Goal: Transaction & Acquisition: Purchase product/service

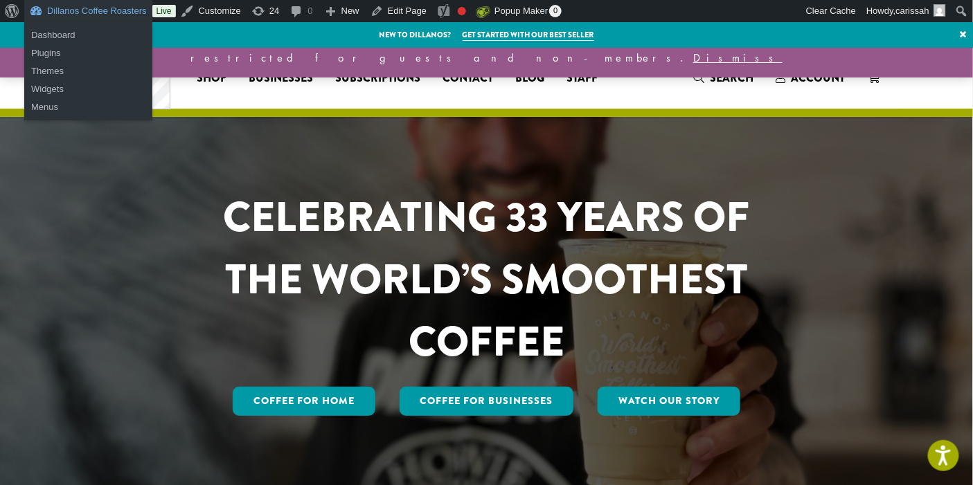
click at [84, 12] on link "Dillanos Coffee Roasters" at bounding box center [88, 11] width 128 height 22
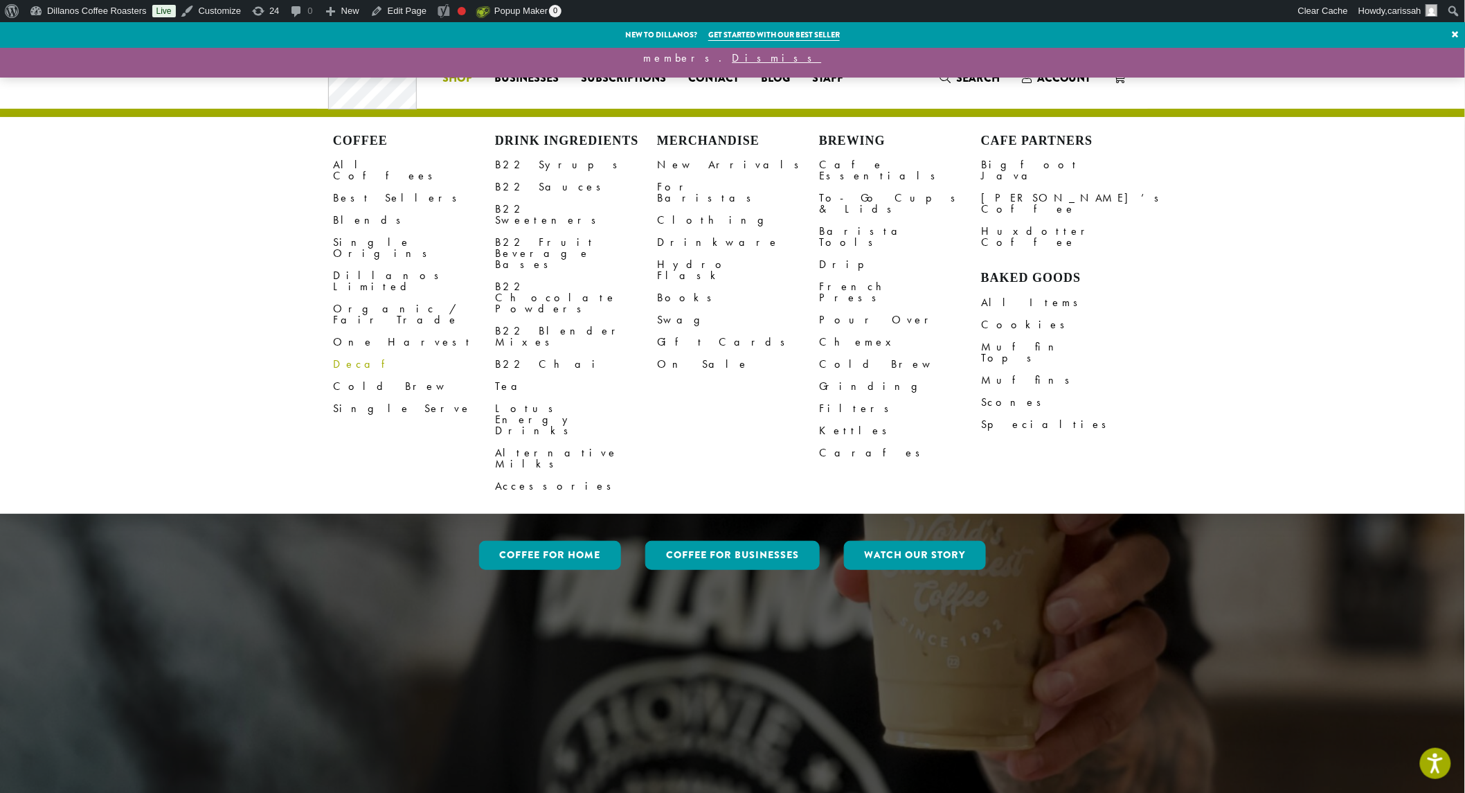
click at [347, 353] on link "Decaf" at bounding box center [414, 364] width 162 height 22
